Goal: Transaction & Acquisition: Purchase product/service

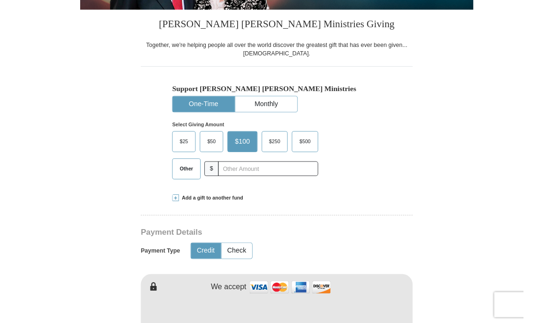
scroll to position [208, 0]
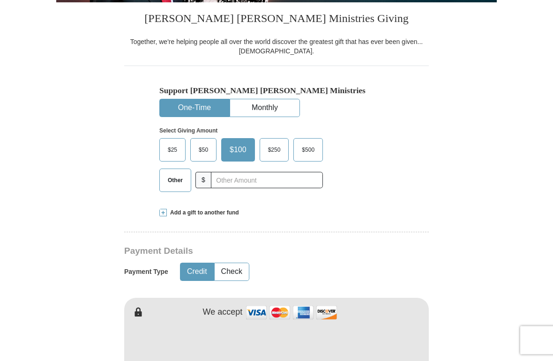
click at [176, 175] on span "Other" at bounding box center [175, 181] width 24 height 14
click at [0, 0] on input "Other" at bounding box center [0, 0] width 0 height 0
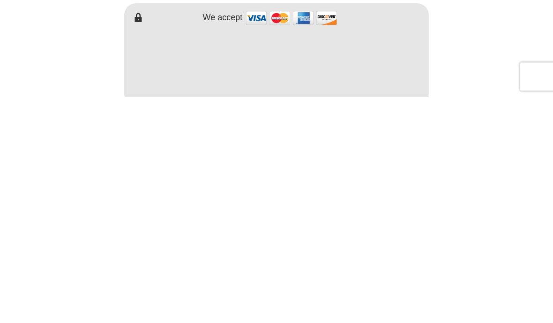
scroll to position [278, 0]
type input "132.00"
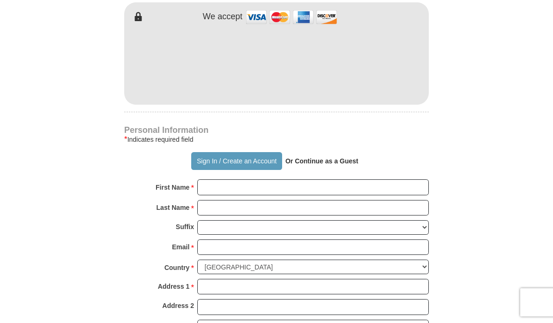
scroll to position [504, 0]
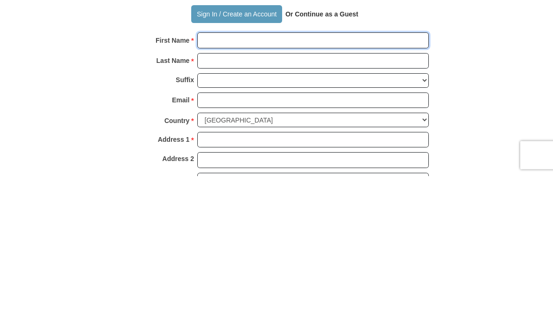
click at [229, 180] on input "First Name *" at bounding box center [313, 188] width 232 height 16
type input "[PERSON_NAME]"
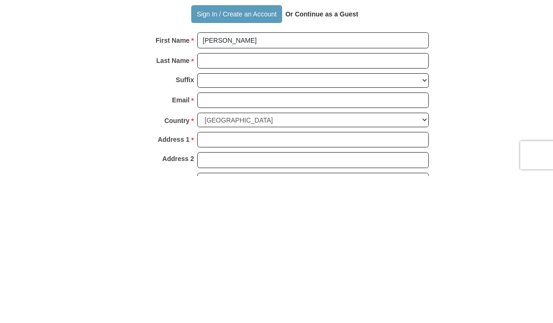
click at [237, 200] on input "Last Name *" at bounding box center [313, 208] width 232 height 16
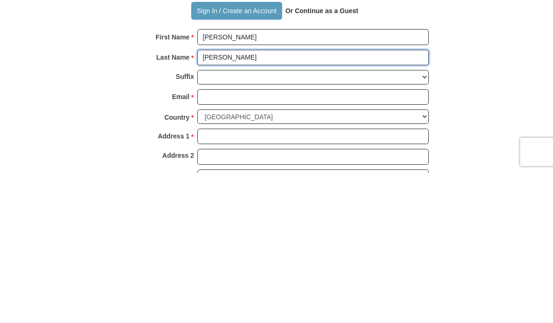
type input "[PERSON_NAME]"
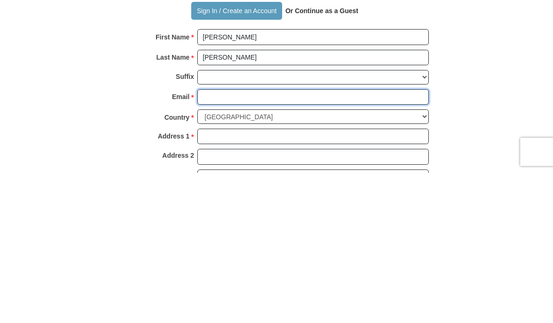
click at [231, 240] on input "Email *" at bounding box center [313, 248] width 232 height 16
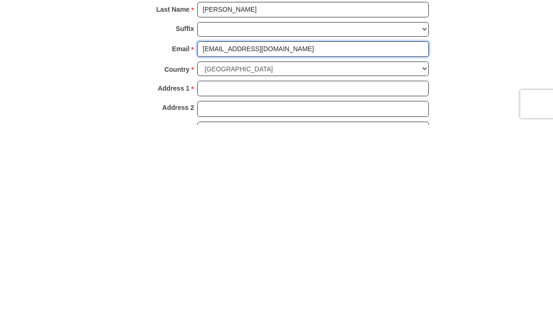
type input "[EMAIL_ADDRESS][DOMAIN_NAME]"
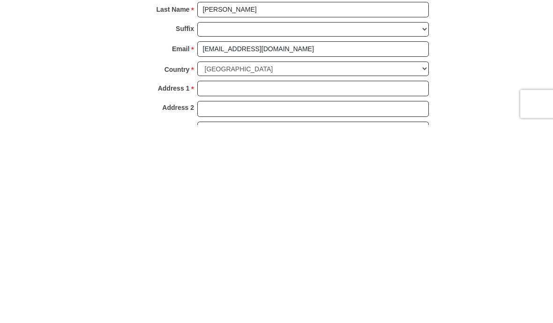
click at [238, 279] on input "Address 1 *" at bounding box center [313, 287] width 232 height 16
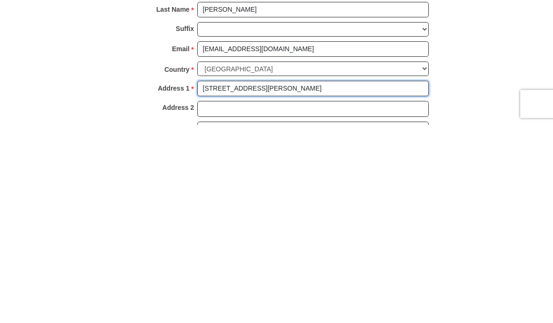
type input "[STREET_ADDRESS][PERSON_NAME]"
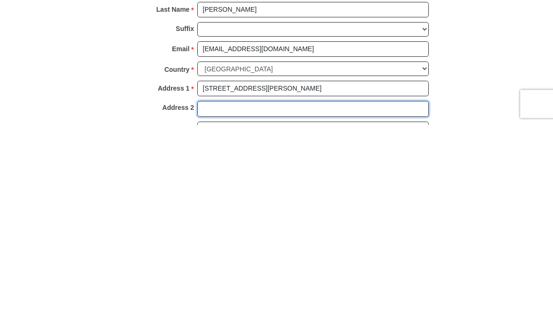
click at [220, 299] on input "Address 2" at bounding box center [313, 307] width 232 height 16
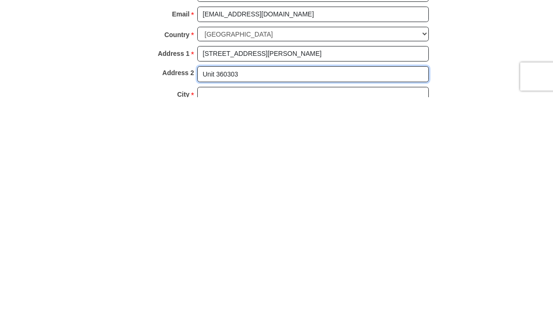
scroll to position [524, 0]
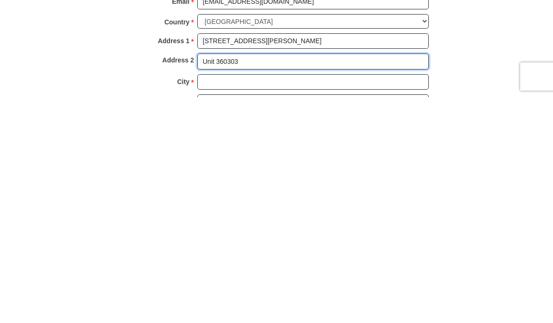
type input "Unit 360303"
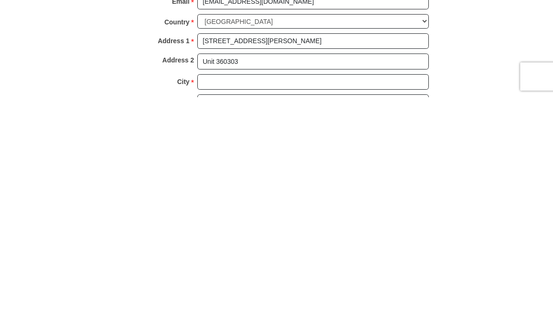
click at [241, 300] on input "City *" at bounding box center [313, 308] width 232 height 16
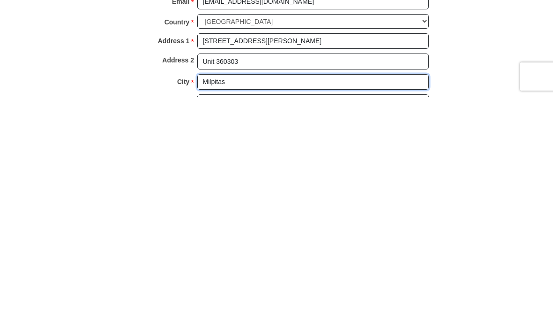
type input "Milpitas"
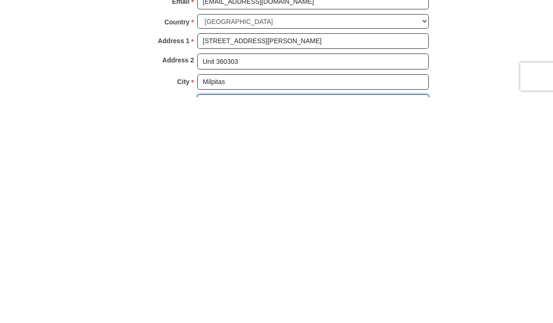
click at [418, 320] on select "Choose [US_STATE] [US_STATE] [US_STATE] [US_STATE] [US_STATE] Armed Forces Amer…" at bounding box center [313, 327] width 232 height 15
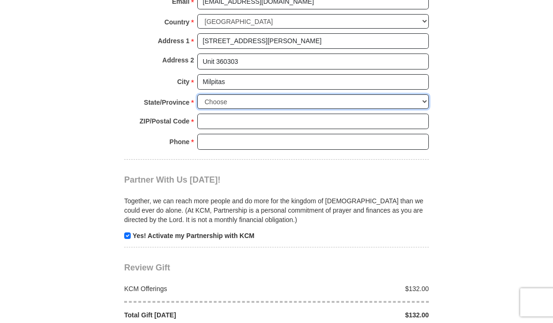
select select "CA"
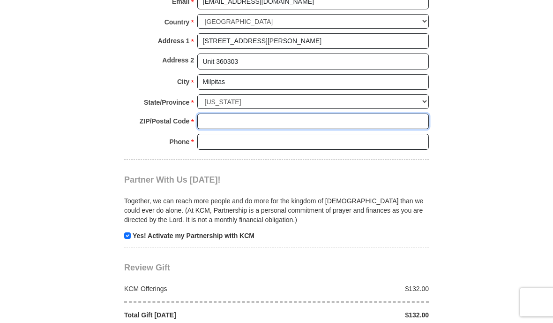
click at [225, 113] on input "ZIP/Postal Code *" at bounding box center [313, 121] width 232 height 16
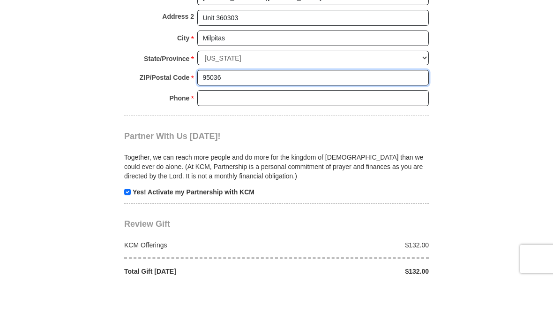
type input "95036"
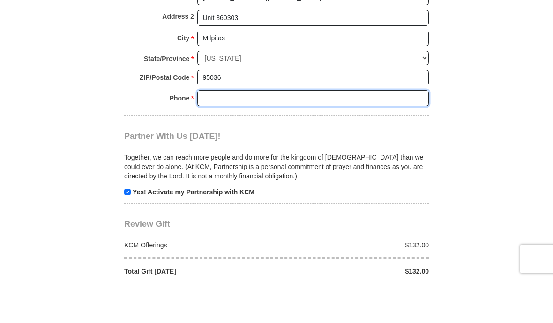
click at [239, 134] on input "Phone * *" at bounding box center [313, 142] width 232 height 16
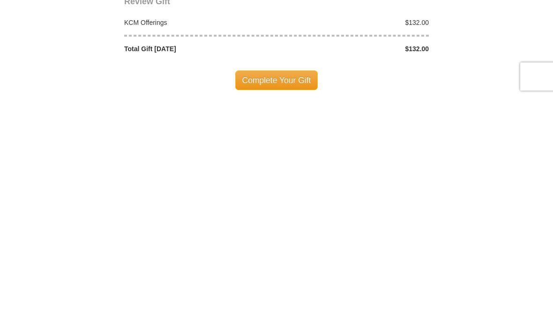
scroll to position [791, 0]
type input "4089905013"
click at [275, 295] on span "Complete Your Gift" at bounding box center [276, 305] width 83 height 20
